Goal: Information Seeking & Learning: Learn about a topic

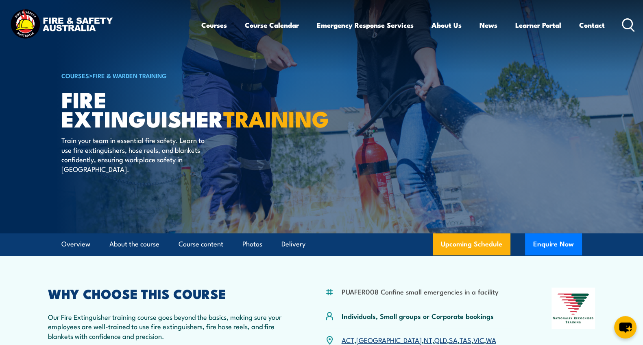
click at [62, 26] on img at bounding box center [61, 24] width 107 height 35
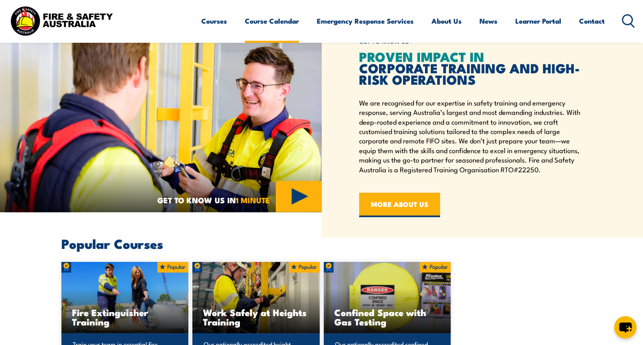
scroll to position [262, 0]
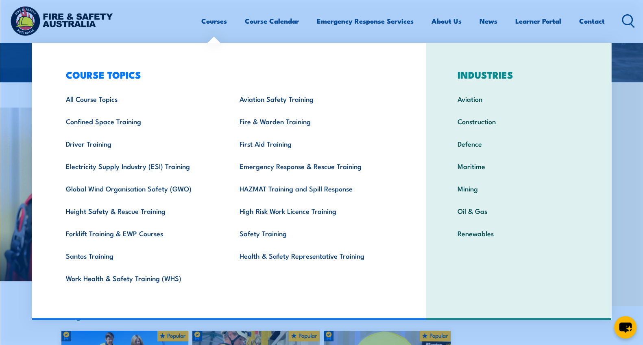
click at [207, 20] on link "Courses" at bounding box center [214, 21] width 26 height 22
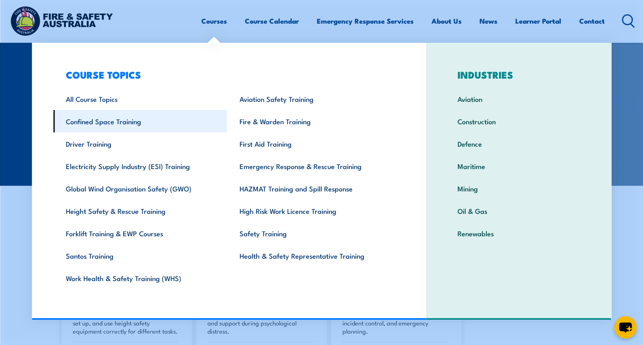
scroll to position [84, 0]
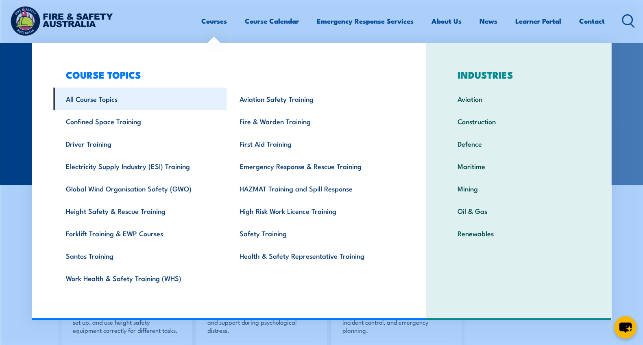
click at [105, 101] on link "All Course Topics" at bounding box center [140, 98] width 174 height 22
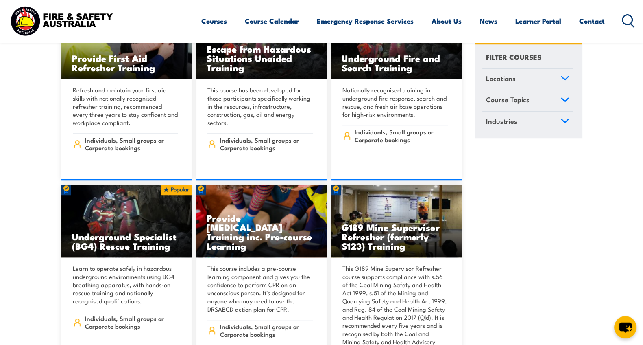
scroll to position [945, 0]
